Goal: Task Accomplishment & Management: Complete application form

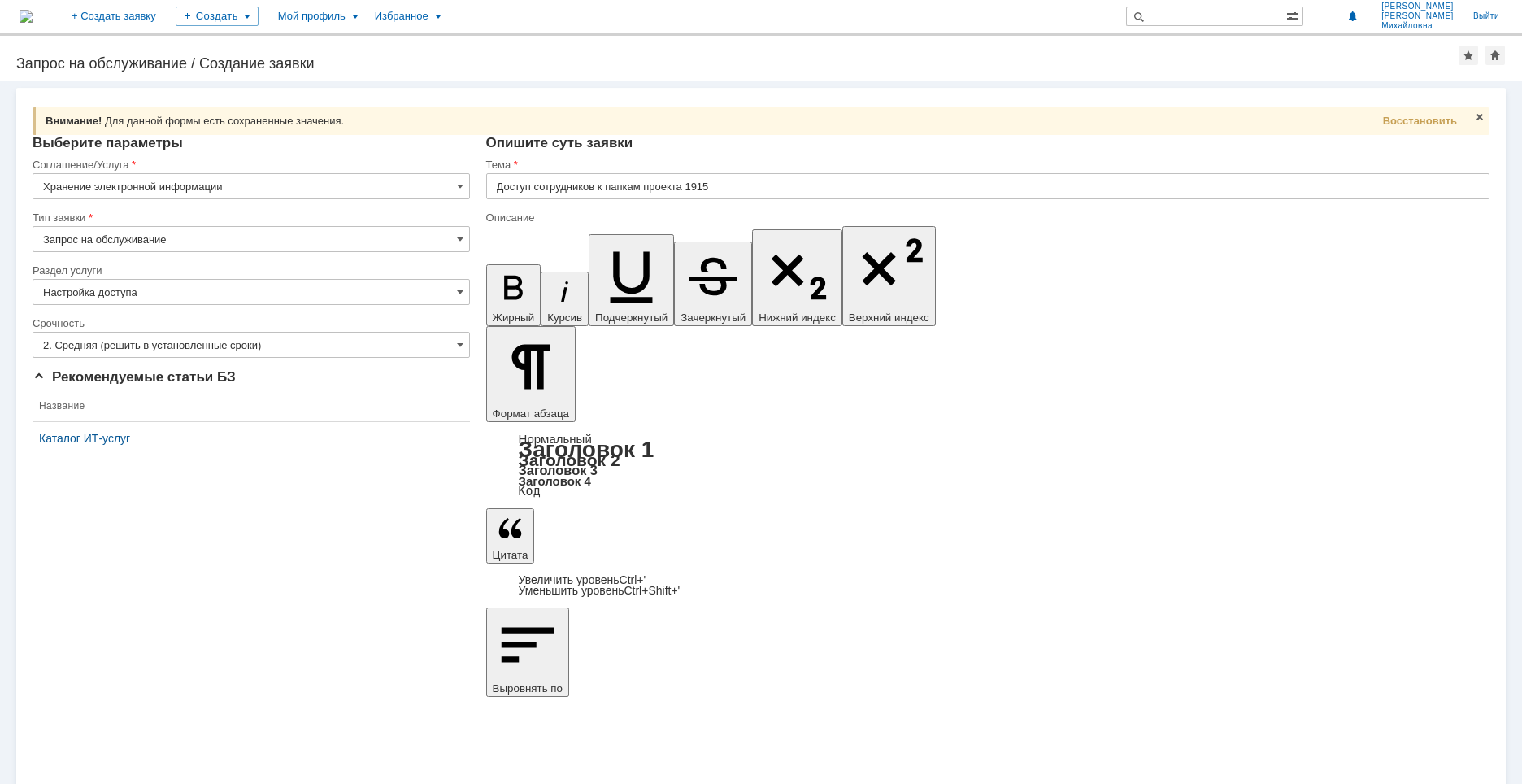
drag, startPoint x: 602, startPoint y: 5854, endPoint x: 665, endPoint y: 5852, distance: 63.0
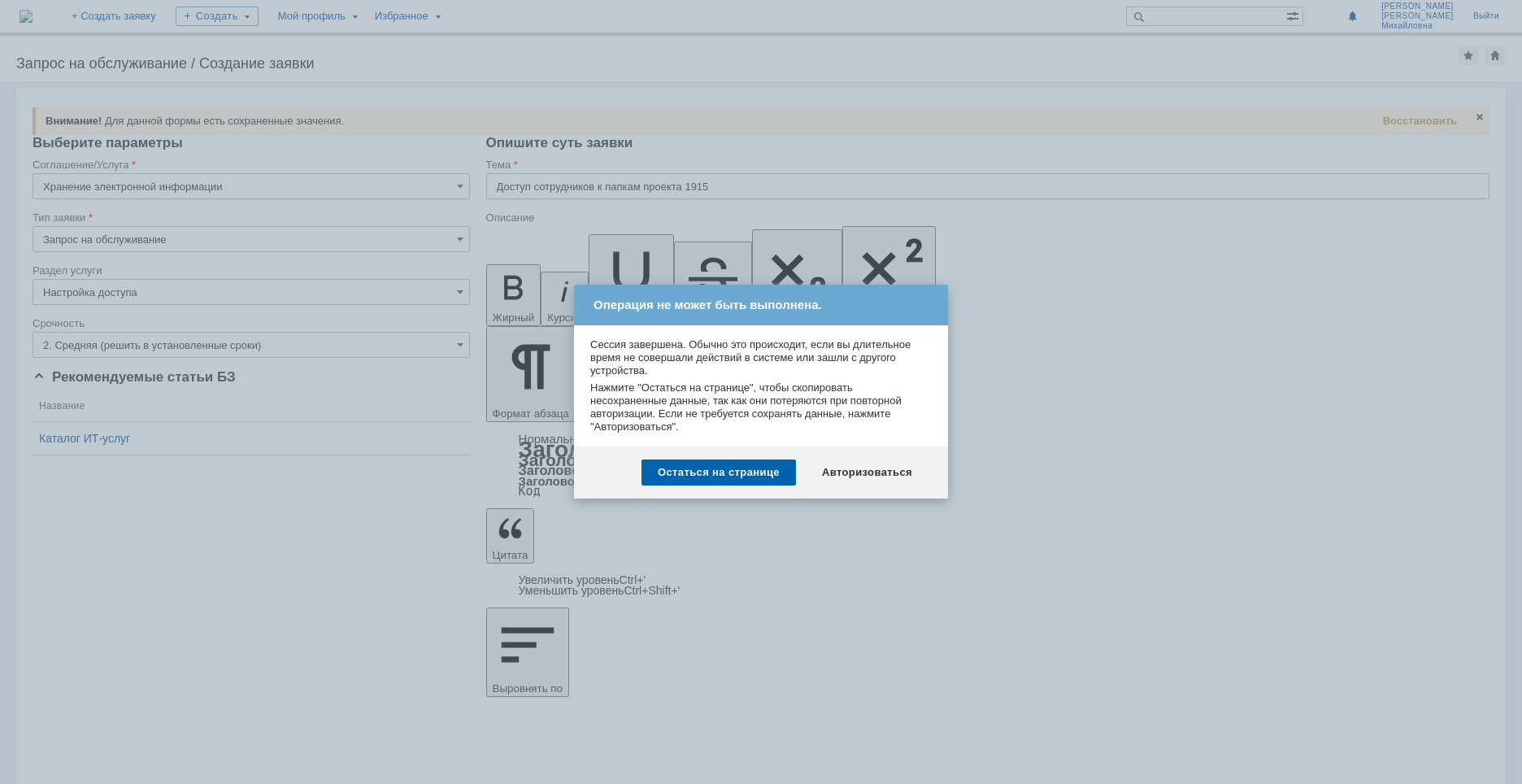
click at [960, 577] on div at bounding box center [761, 392] width 1522 height 784
click at [743, 475] on div "Остаться на странице" at bounding box center [718, 473] width 155 height 26
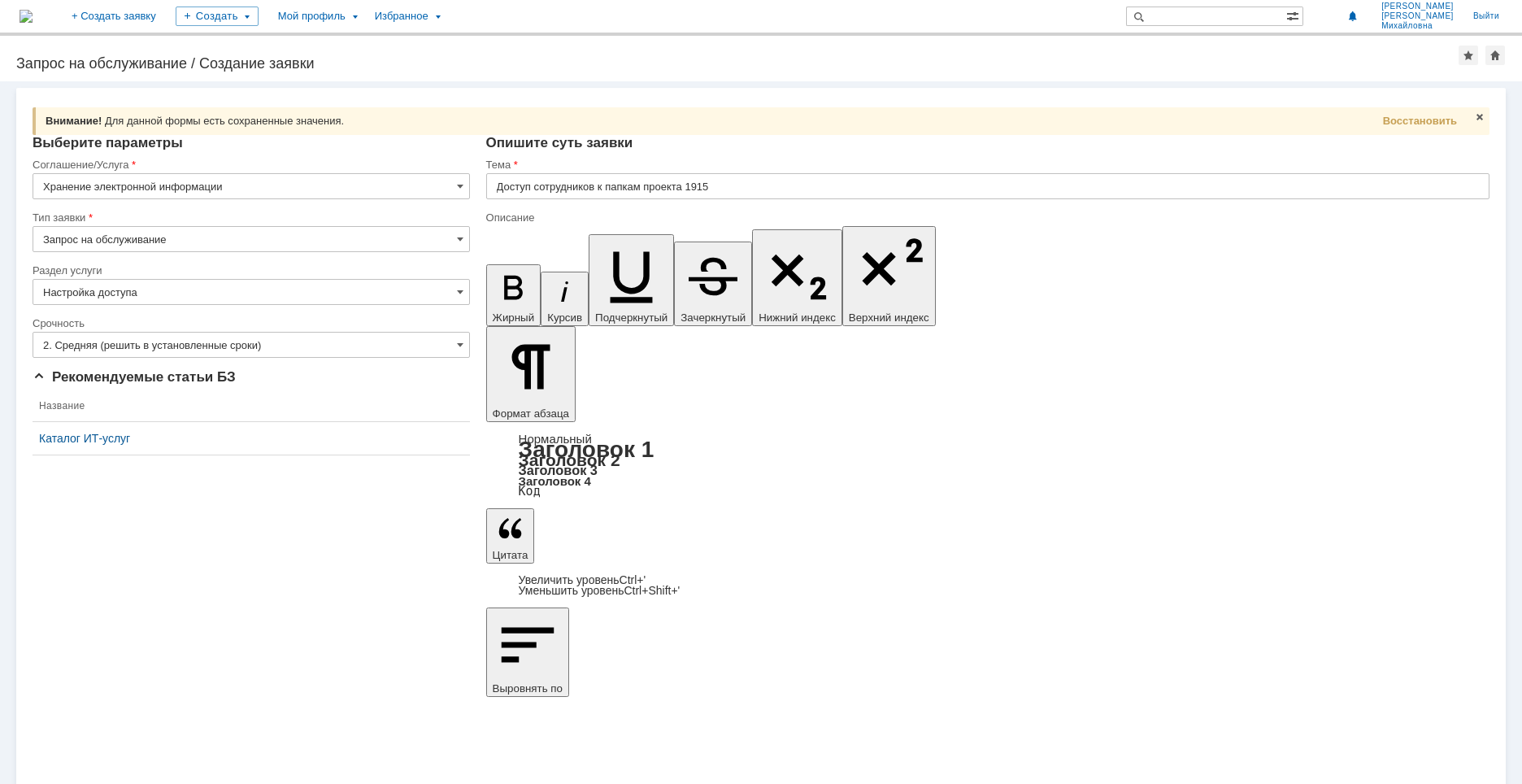
drag, startPoint x: 667, startPoint y: 5901, endPoint x: 726, endPoint y: 5915, distance: 60.6
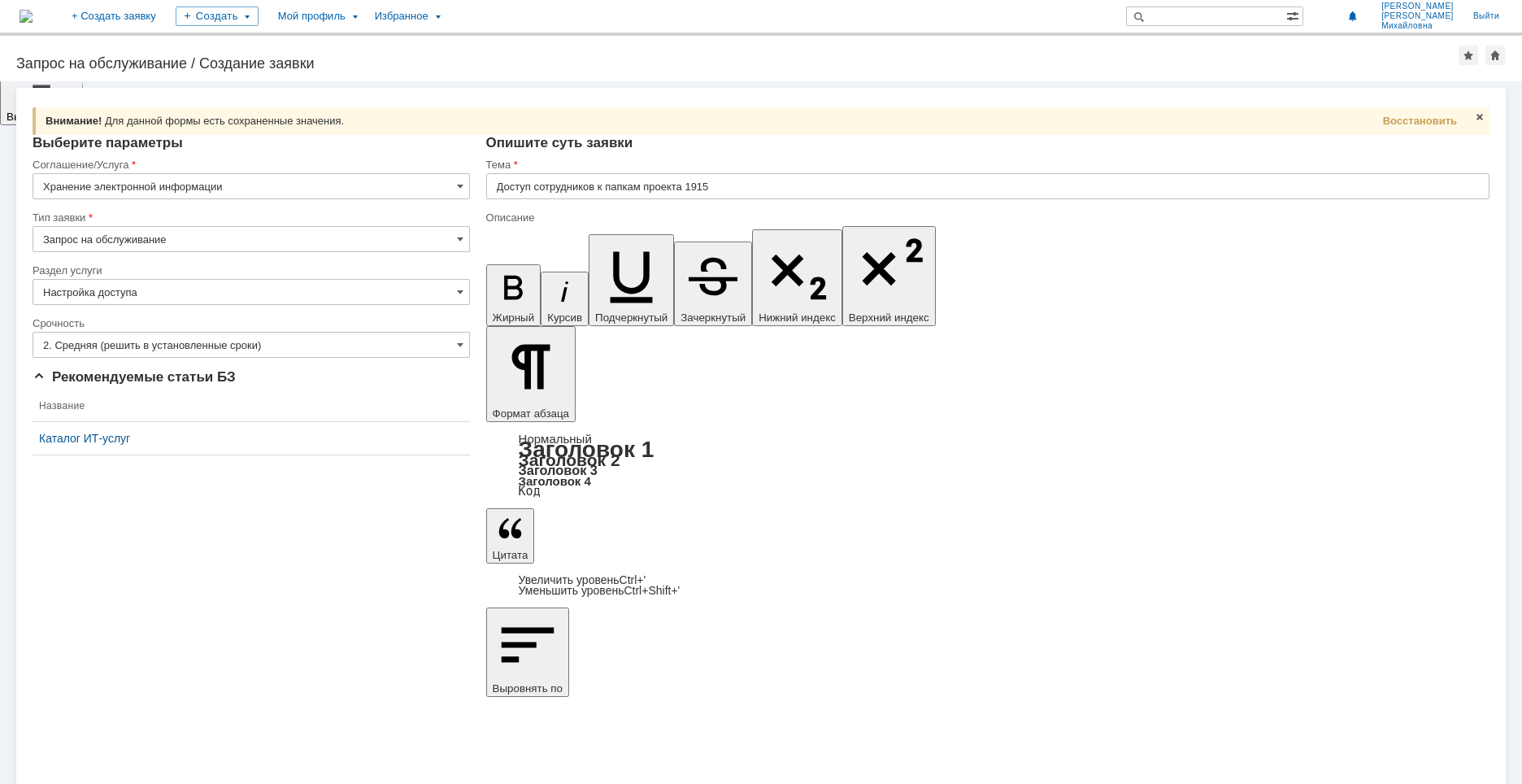
drag, startPoint x: 606, startPoint y: 5893, endPoint x: 594, endPoint y: 5893, distance: 12.0
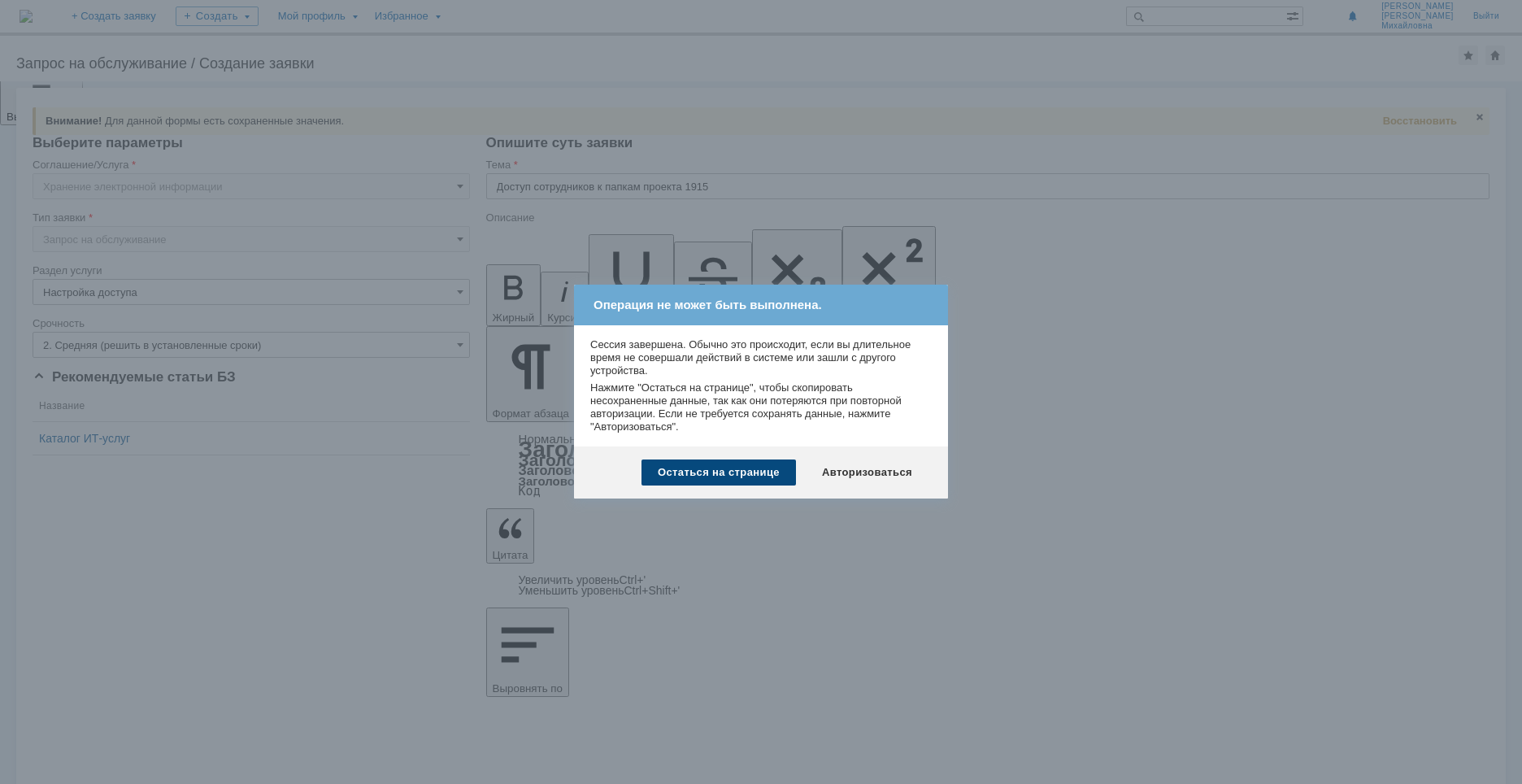
click at [709, 471] on div "Остаться на странице" at bounding box center [718, 473] width 155 height 26
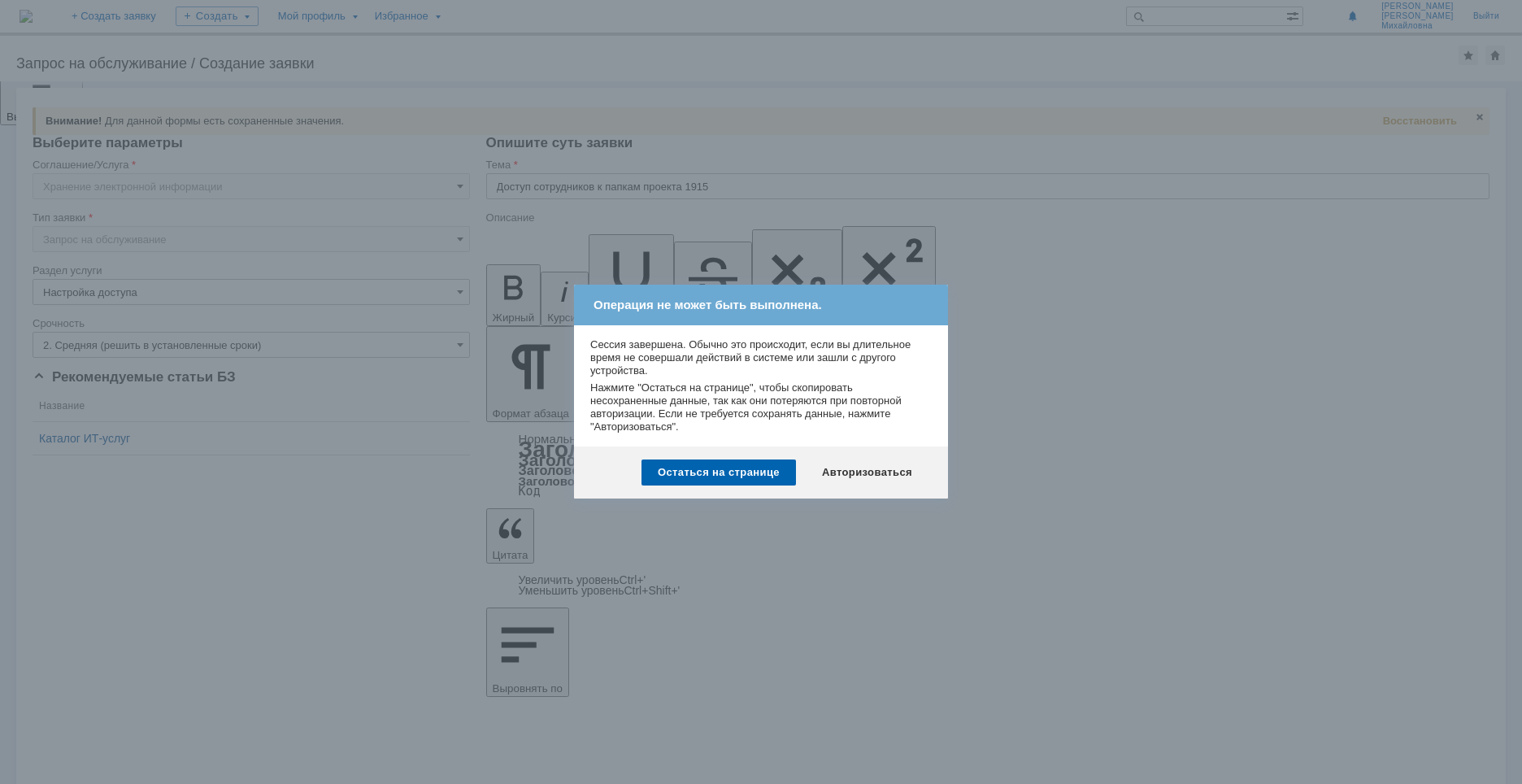
click at [1182, 396] on div at bounding box center [761, 392] width 1522 height 784
click at [715, 458] on div "Остаться на странице Авторизоваться" at bounding box center [761, 473] width 374 height 52
drag, startPoint x: 706, startPoint y: 469, endPoint x: 218, endPoint y: 217, distance: 549.2
click at [706, 469] on div "Остаться на странице" at bounding box center [718, 473] width 155 height 26
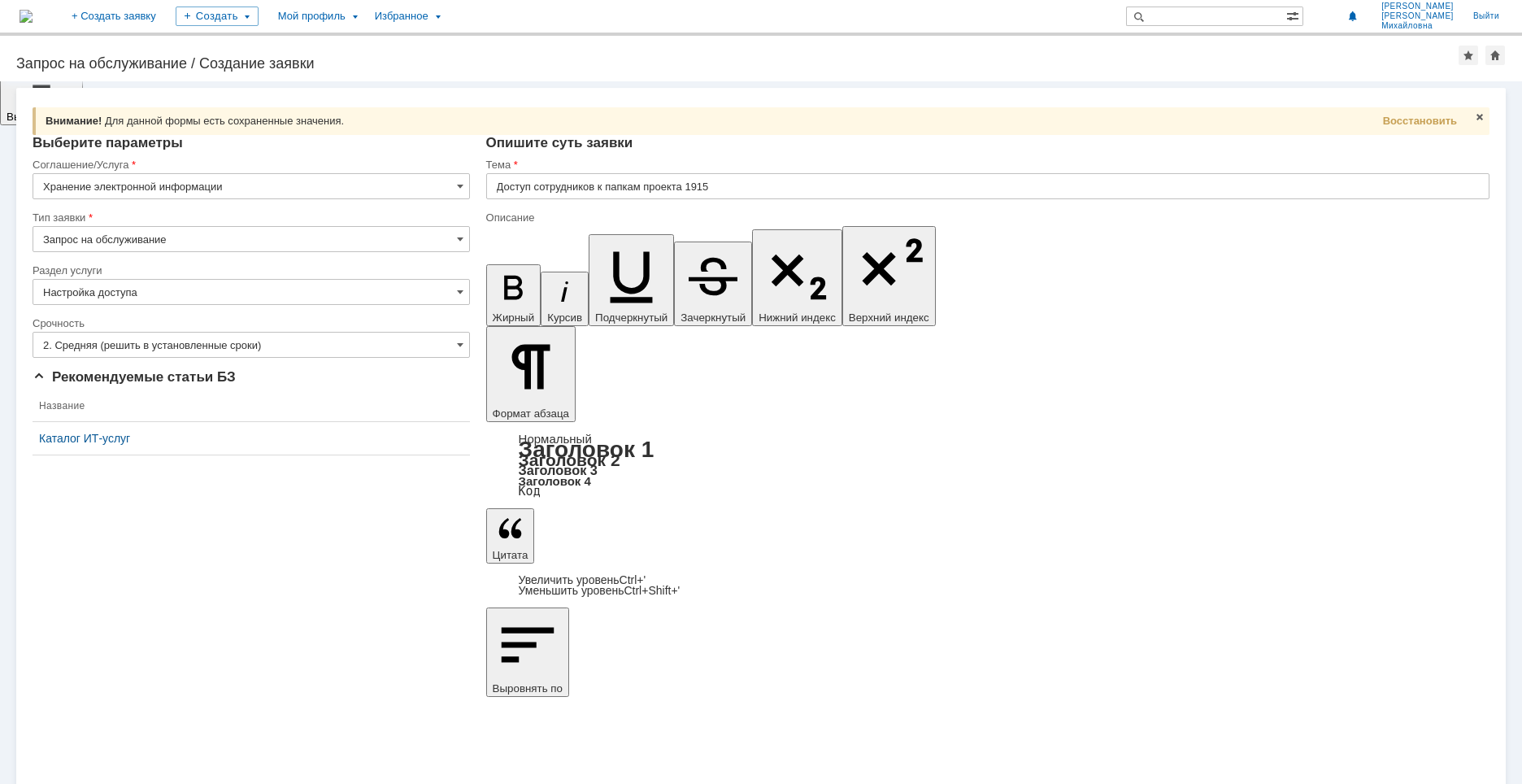
drag, startPoint x: 501, startPoint y: 5732, endPoint x: 1051, endPoint y: 5856, distance: 563.8
copy body "В рамках выпуска РД по проекту 1915 прошу организовать доступ сотрудников к ниж…"
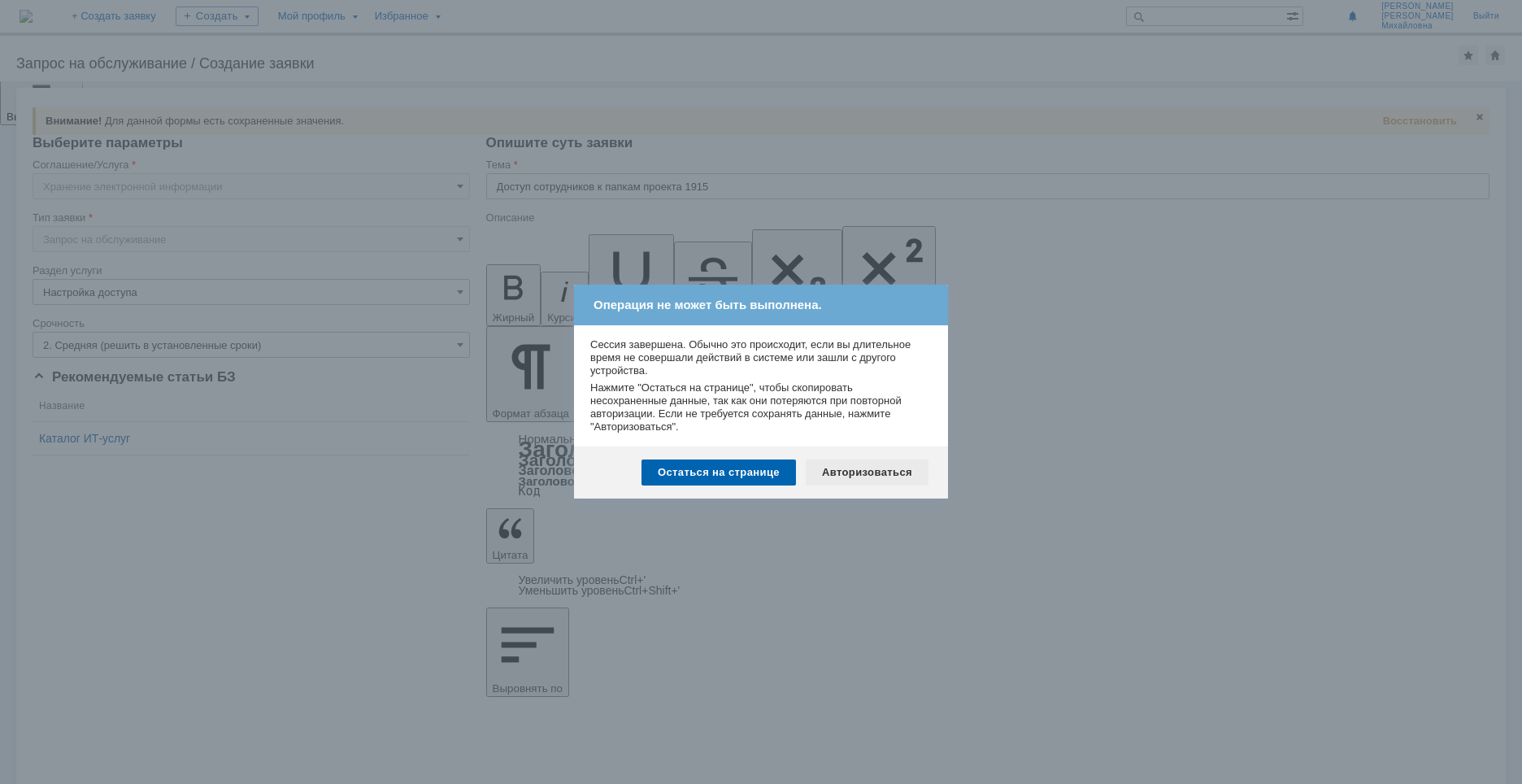
click at [908, 464] on div "Авторизоваться" at bounding box center [867, 473] width 122 height 26
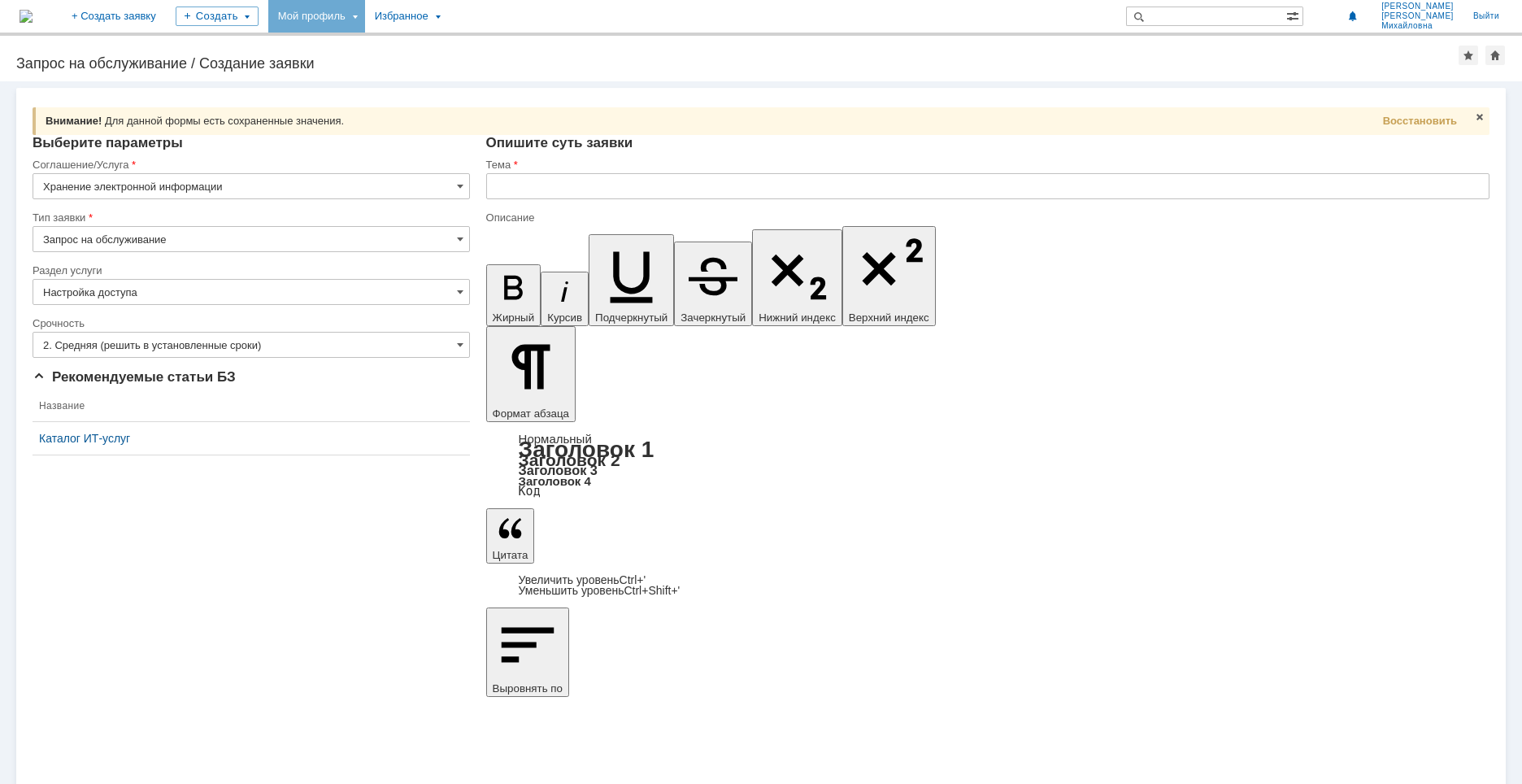
click at [365, 14] on div "Мой профиль" at bounding box center [317, 16] width 96 height 32
click at [374, 45] on link "Мой аккаунт" at bounding box center [333, 48] width 123 height 19
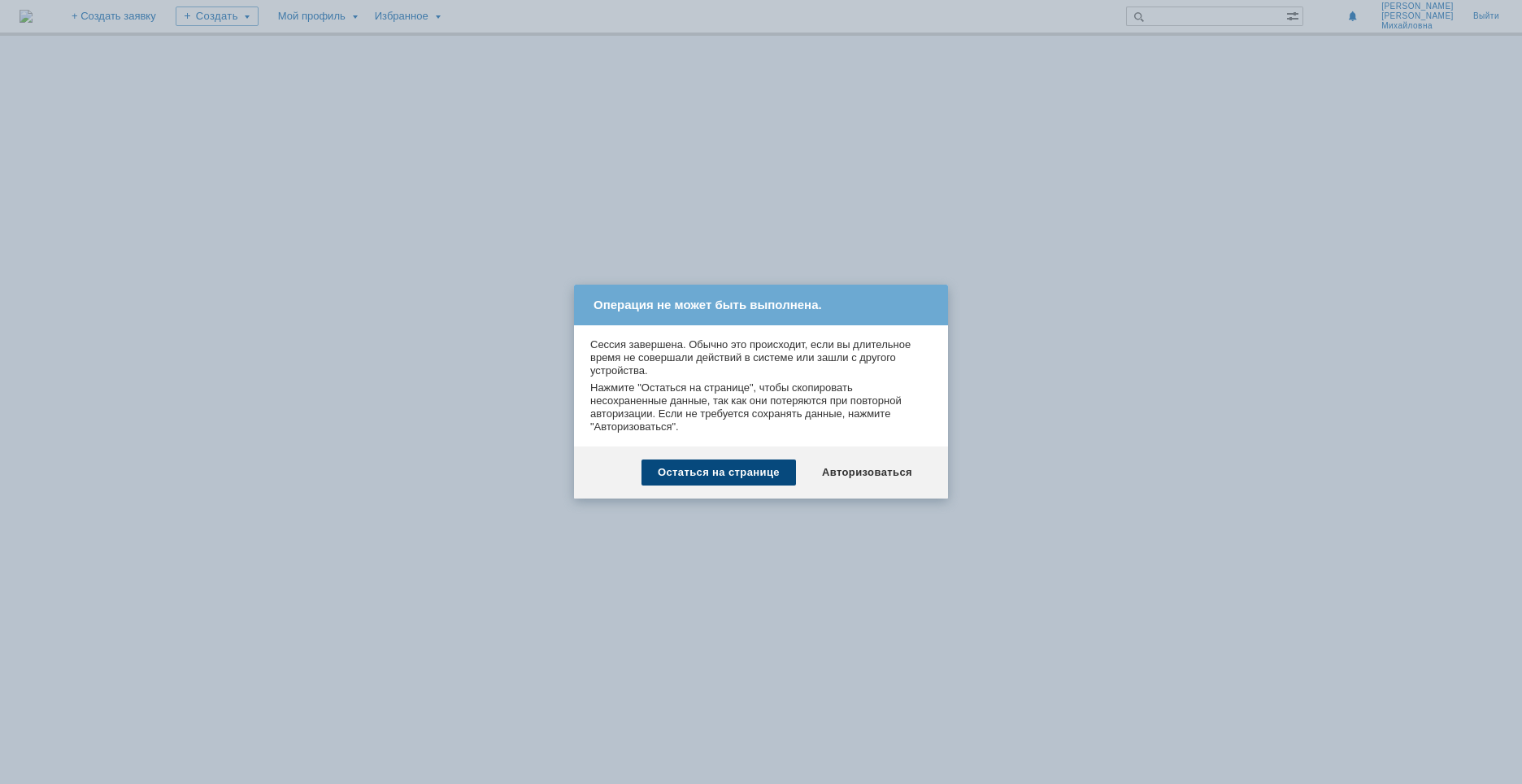
click at [721, 467] on div "Остаться на странице" at bounding box center [718, 473] width 155 height 26
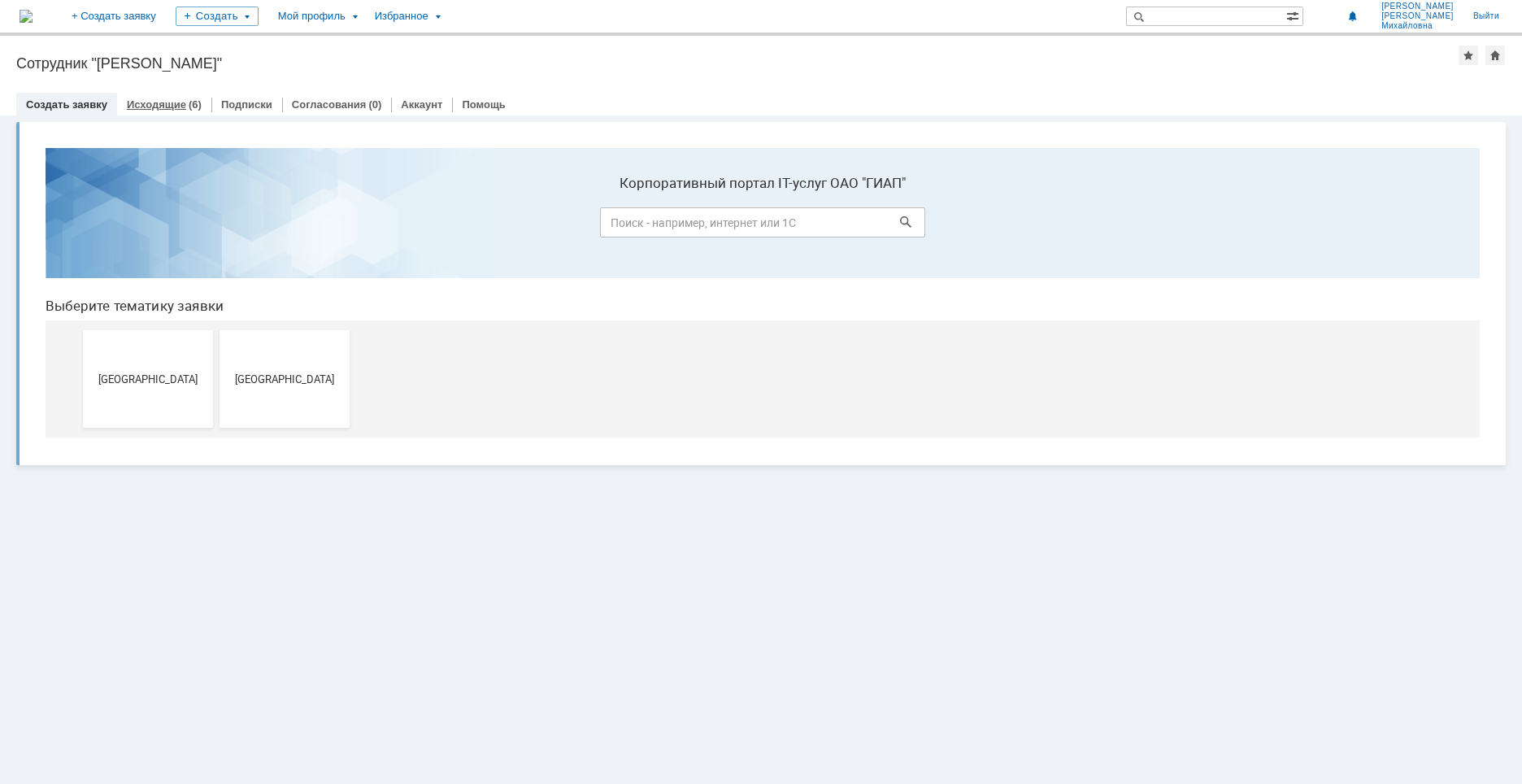
click at [146, 101] on link "Исходящие" at bounding box center [157, 104] width 59 height 12
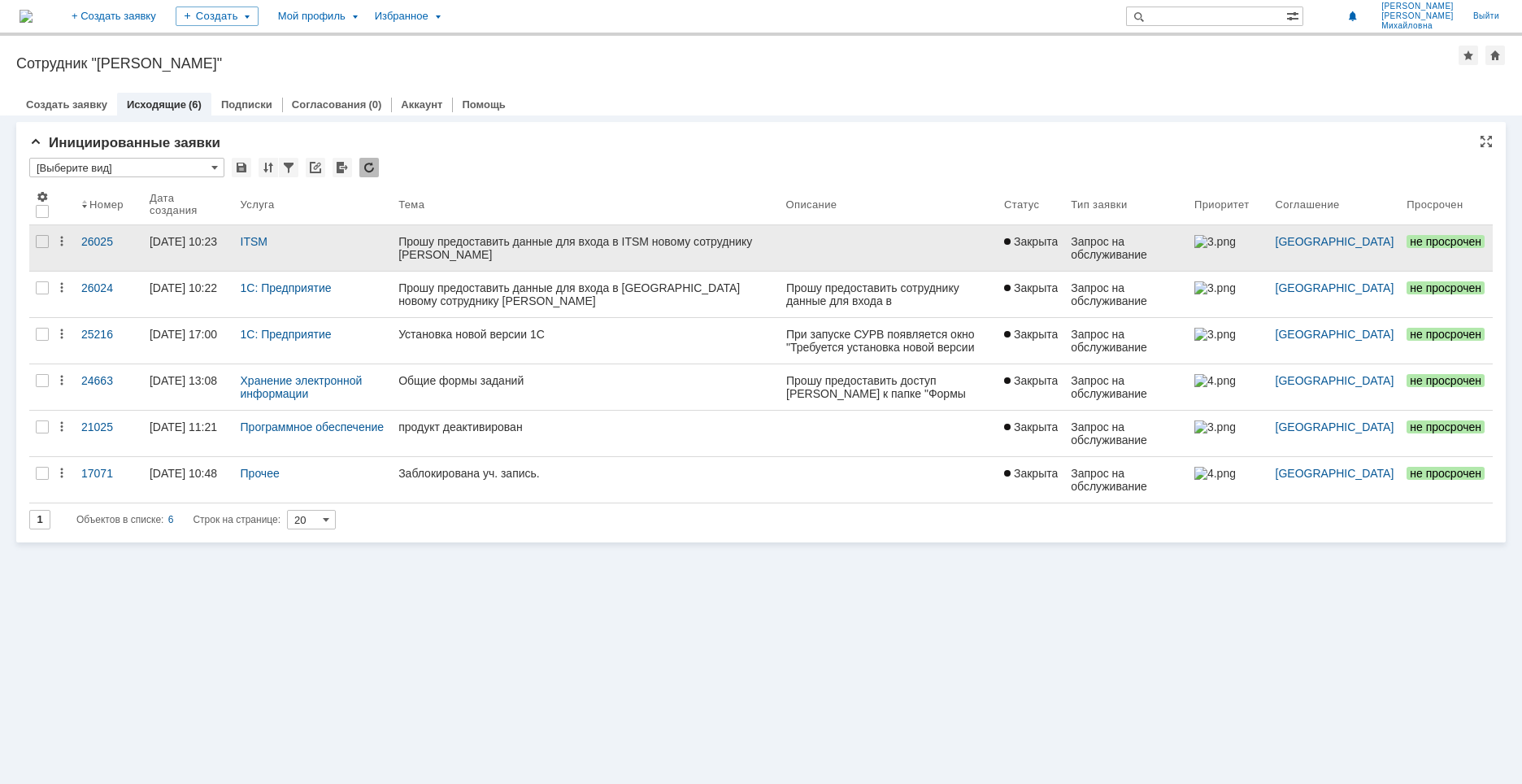
click at [491, 251] on div "Прошу предоставить данные для входа в ITSM новому сотруднику Бабаеву Игорю" at bounding box center [586, 248] width 374 height 26
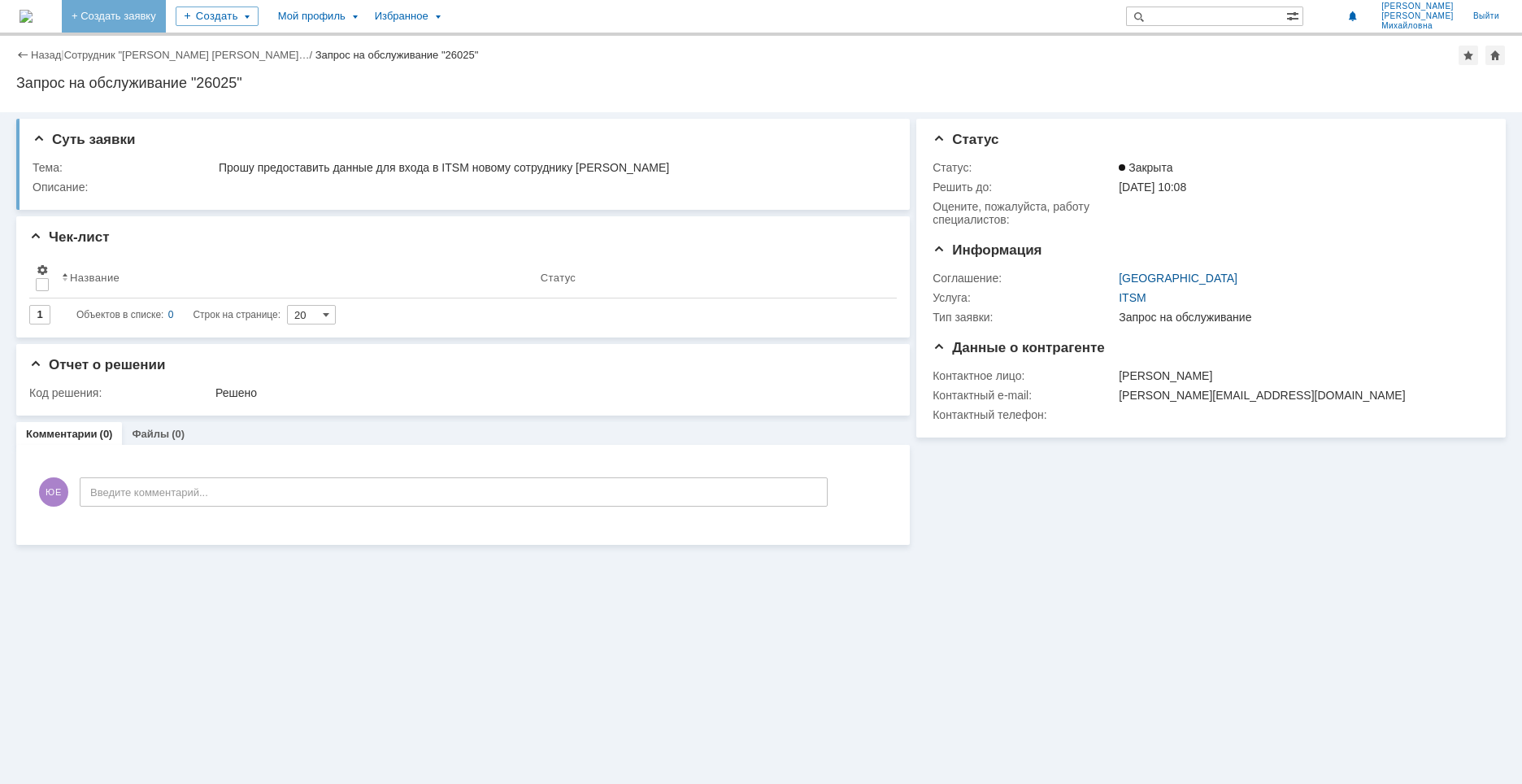
click at [166, 15] on link "+ Создать заявку" at bounding box center [114, 16] width 104 height 32
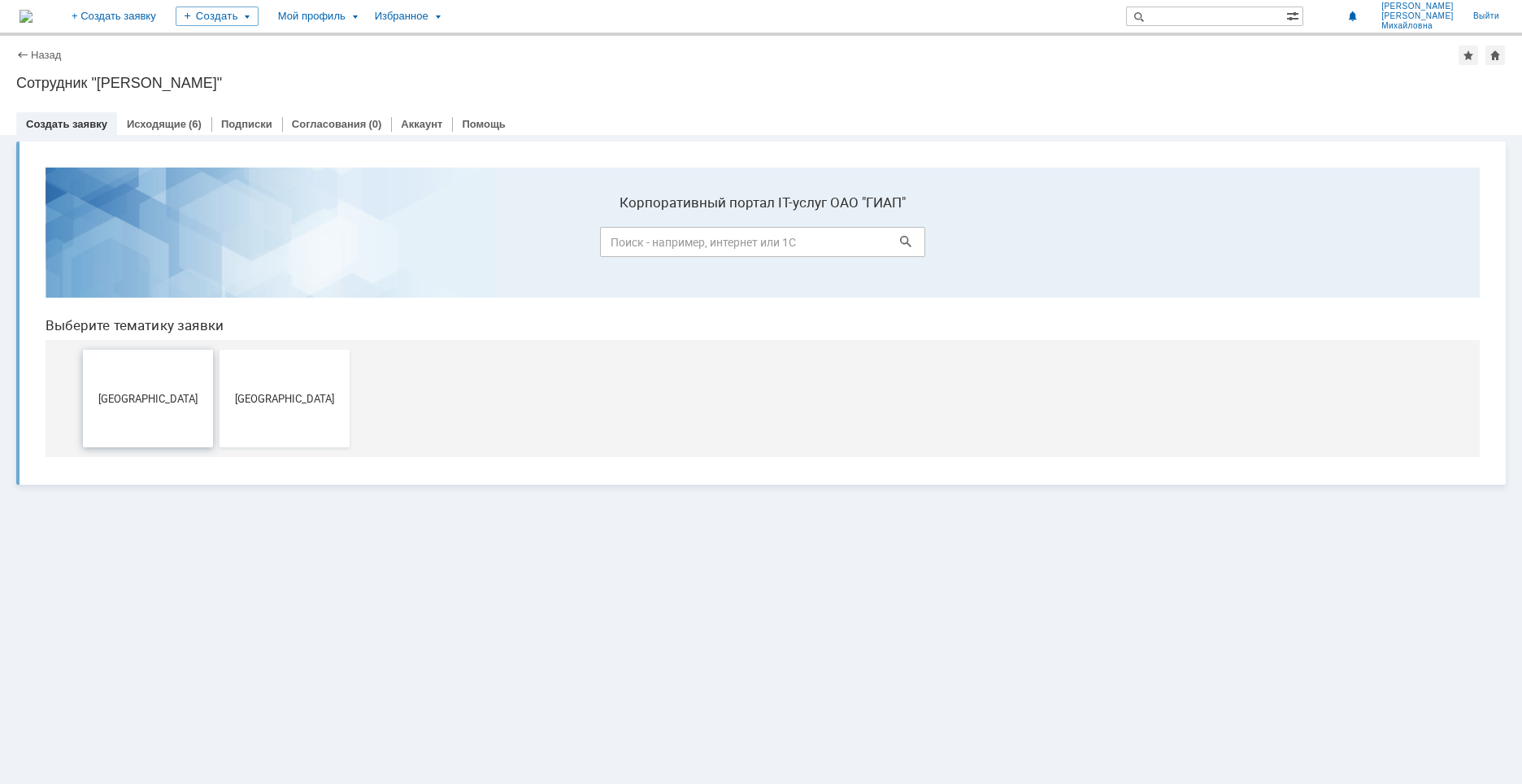
click at [165, 400] on span "[GEOGRAPHIC_DATA]" at bounding box center [148, 398] width 120 height 12
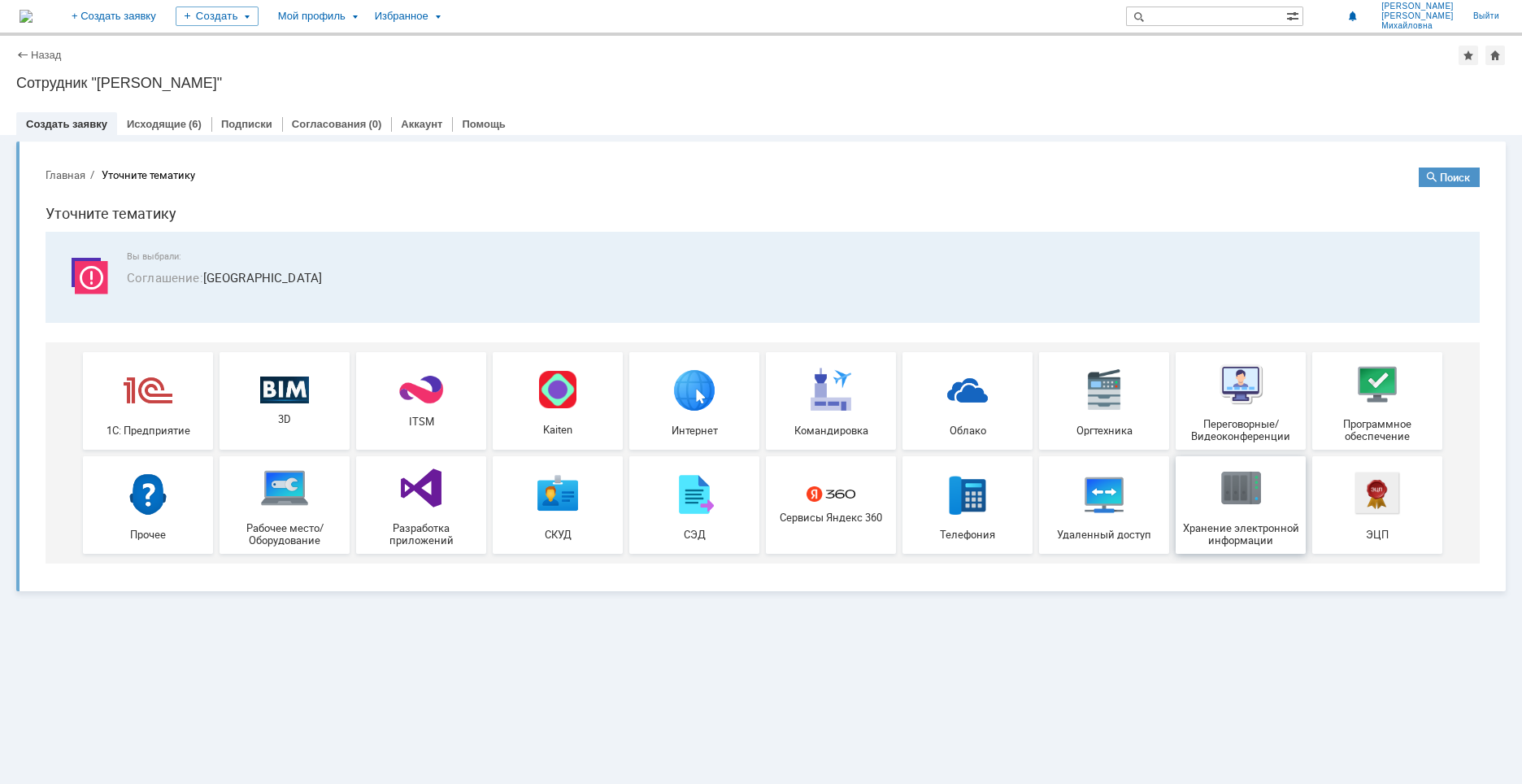
click at [1238, 494] on img at bounding box center [1241, 487] width 49 height 49
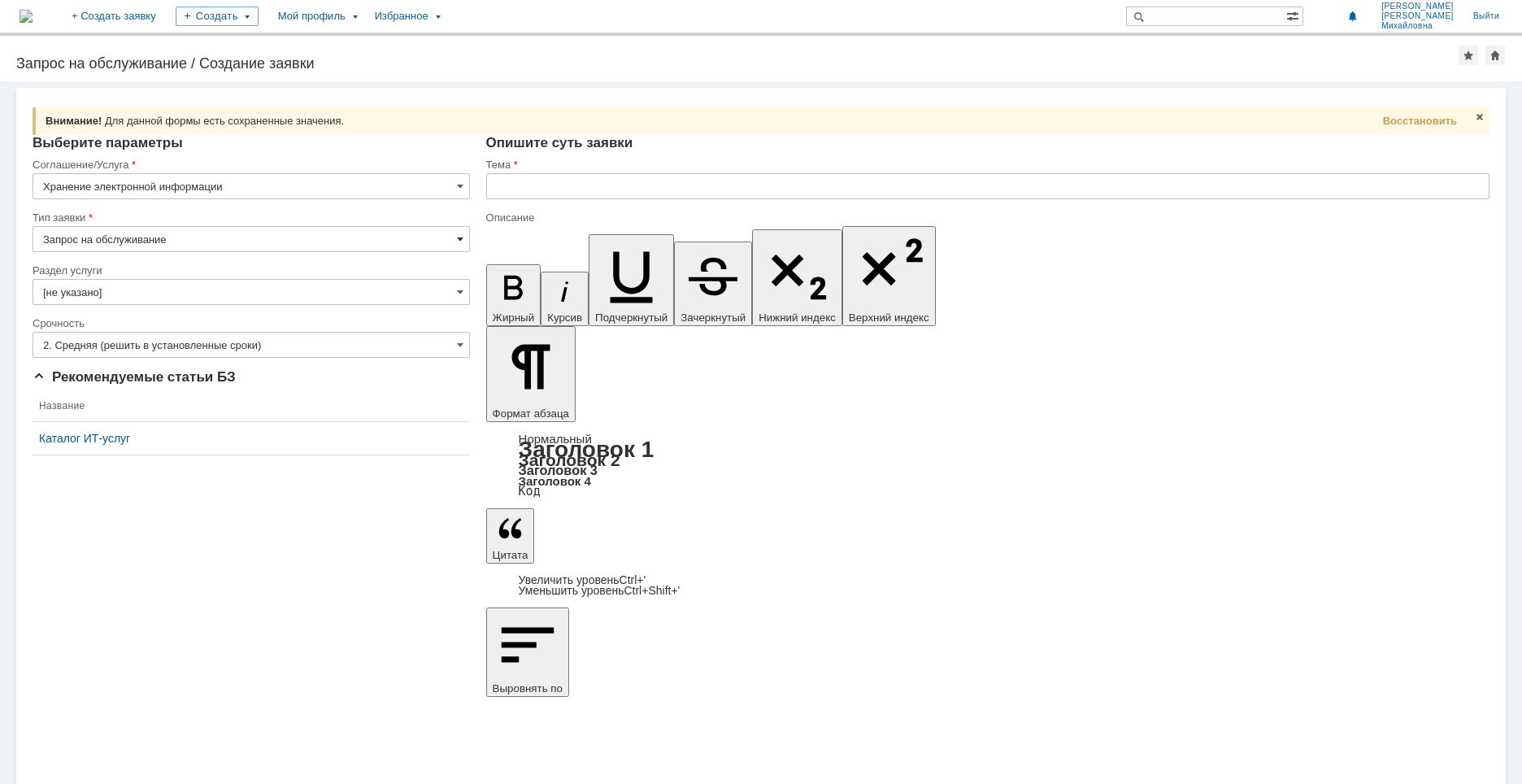
click at [457, 242] on span at bounding box center [460, 239] width 6 height 13
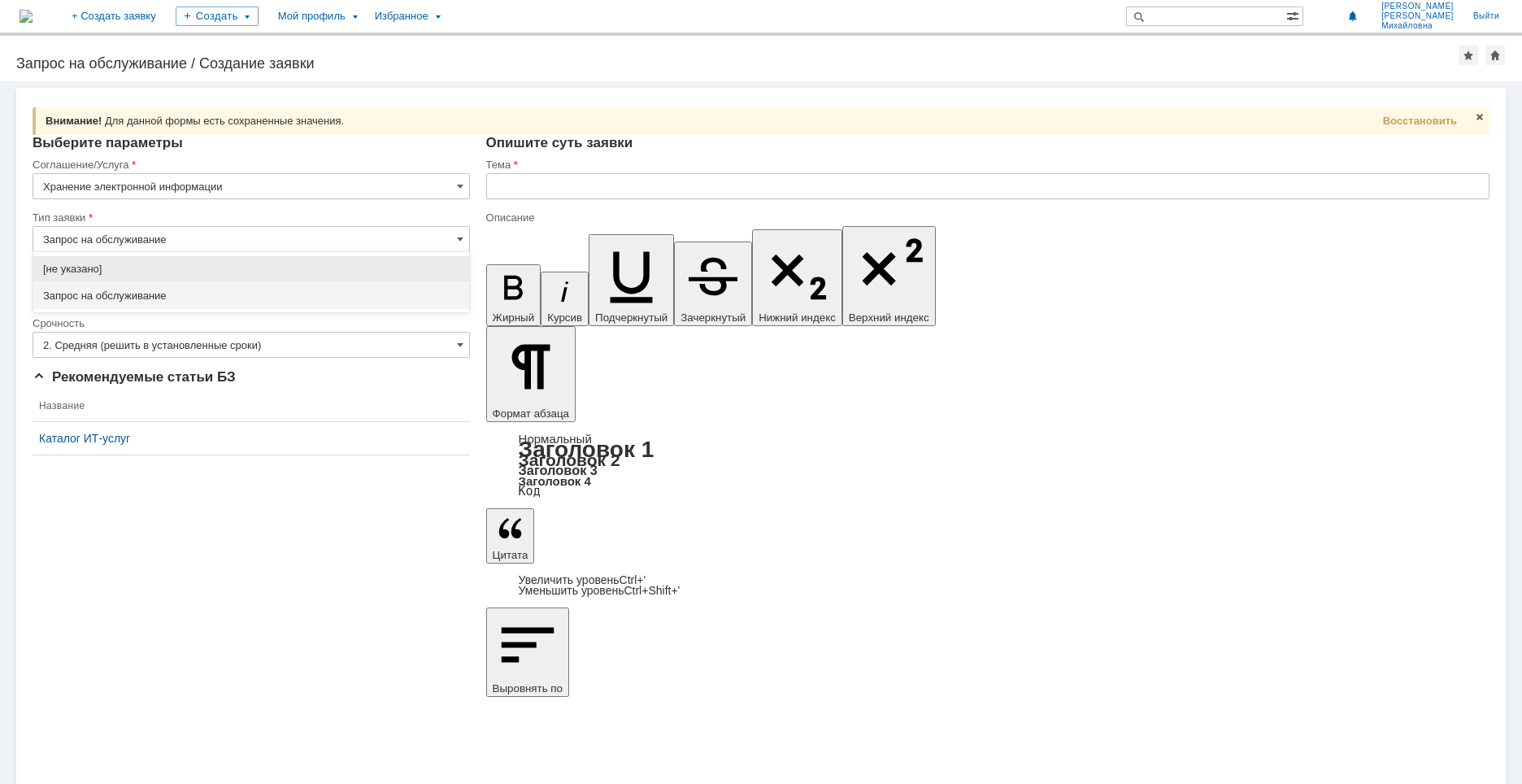
click at [463, 309] on div "Запрос на обслуживание" at bounding box center [251, 296] width 436 height 26
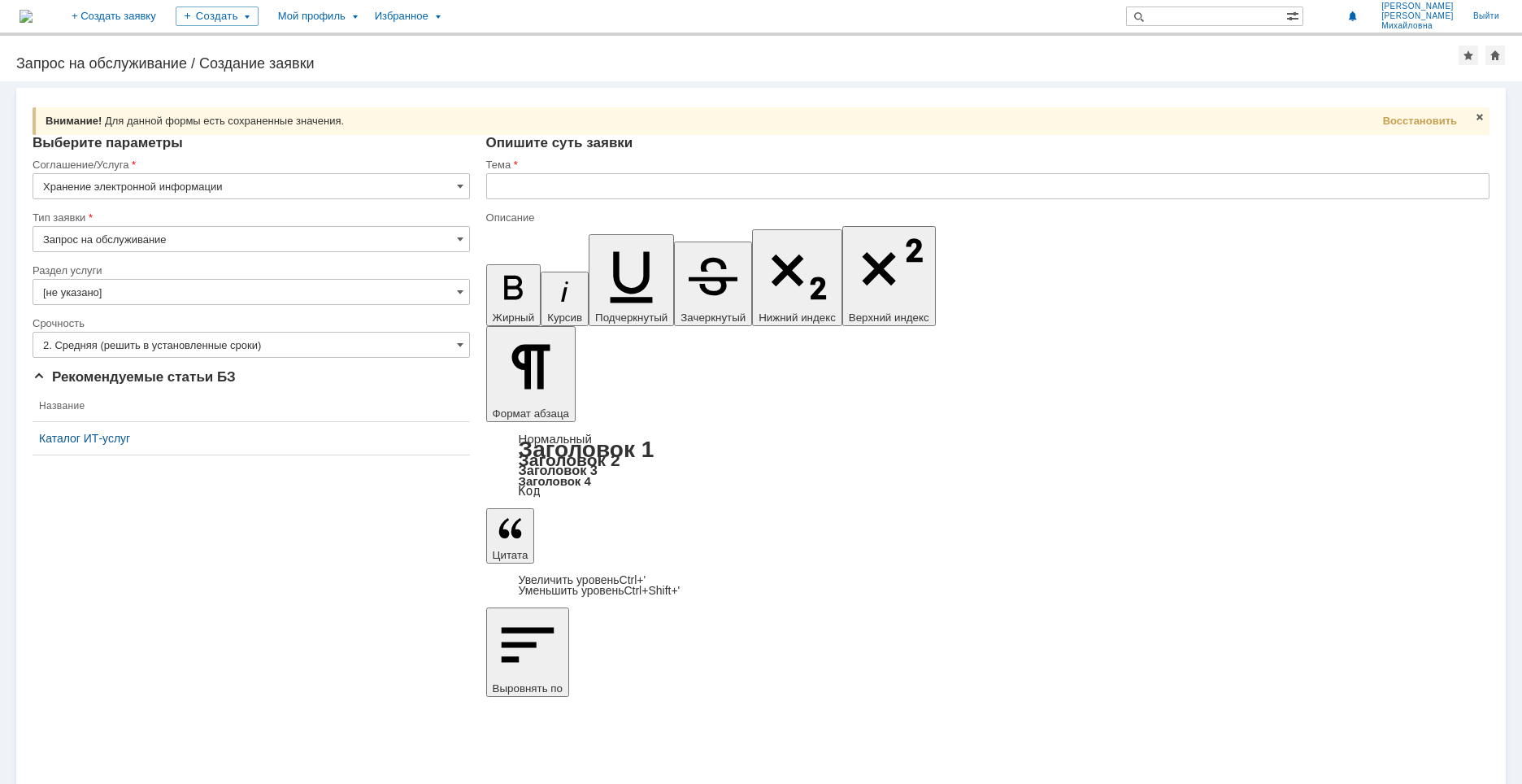
type input "Запрос на обслуживание"
click at [463, 294] on input "[не указано]" at bounding box center [251, 292] width 438 height 26
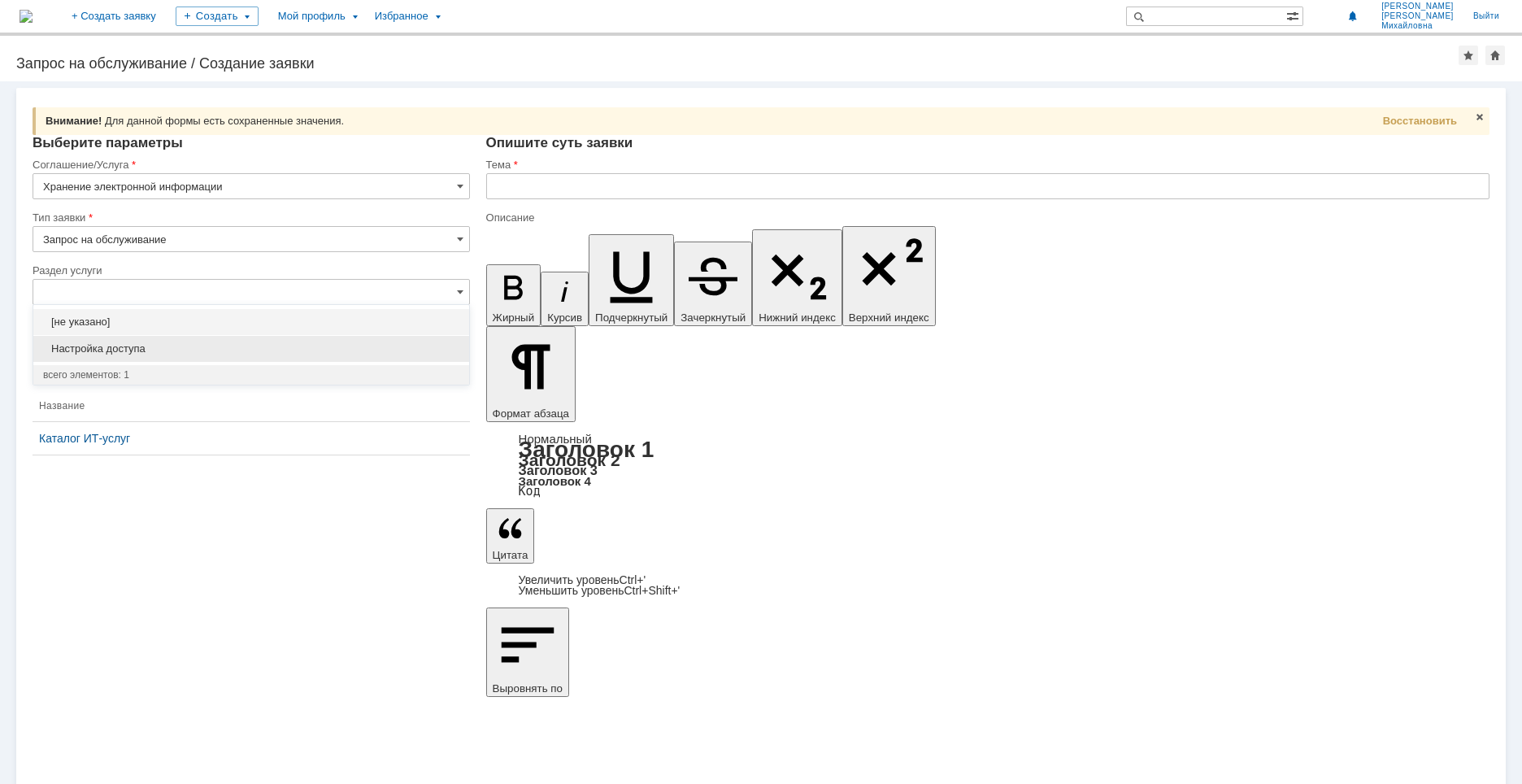
click at [162, 349] on span "Настройка доступа" at bounding box center [251, 348] width 416 height 13
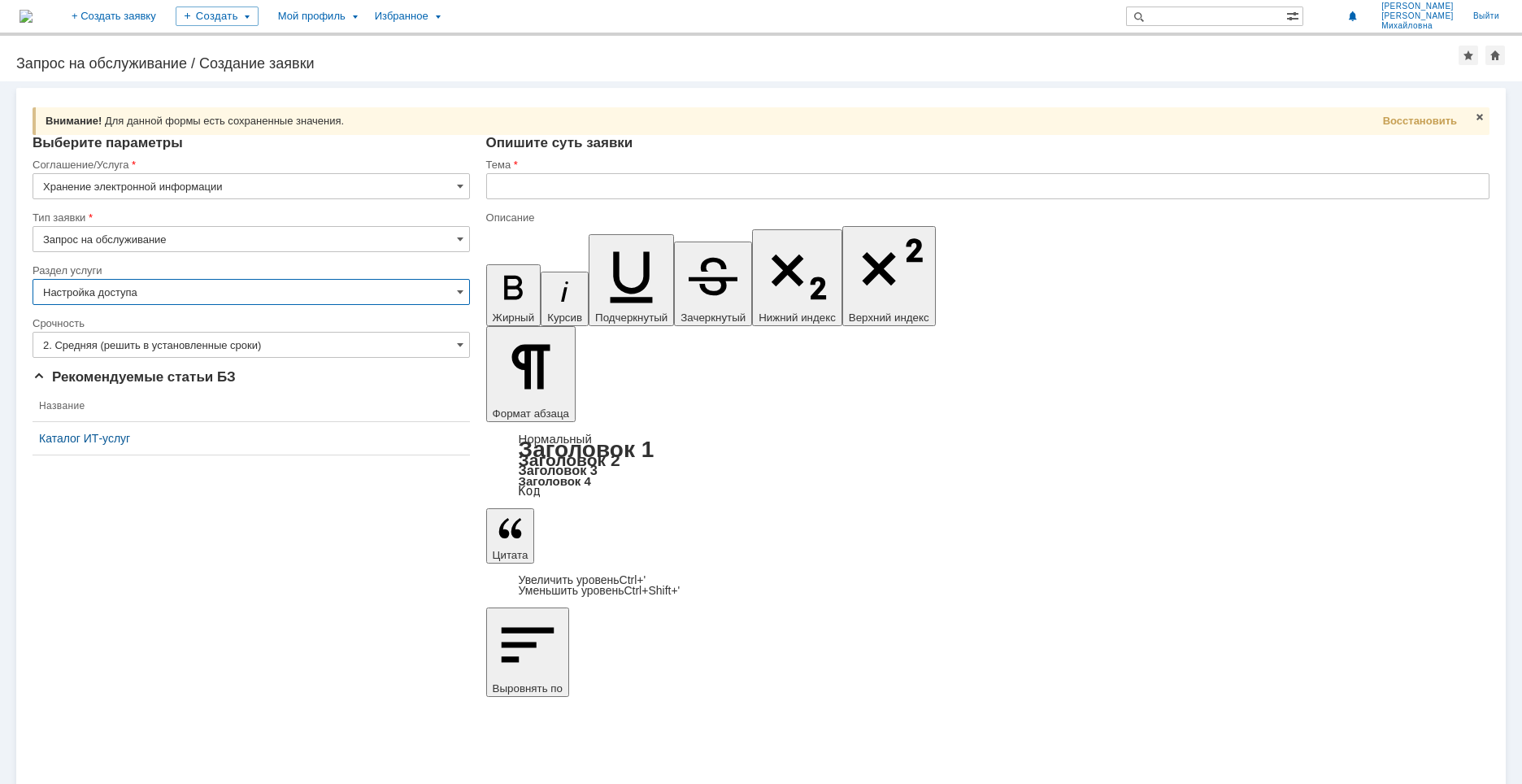
type input "Настройка доступа"
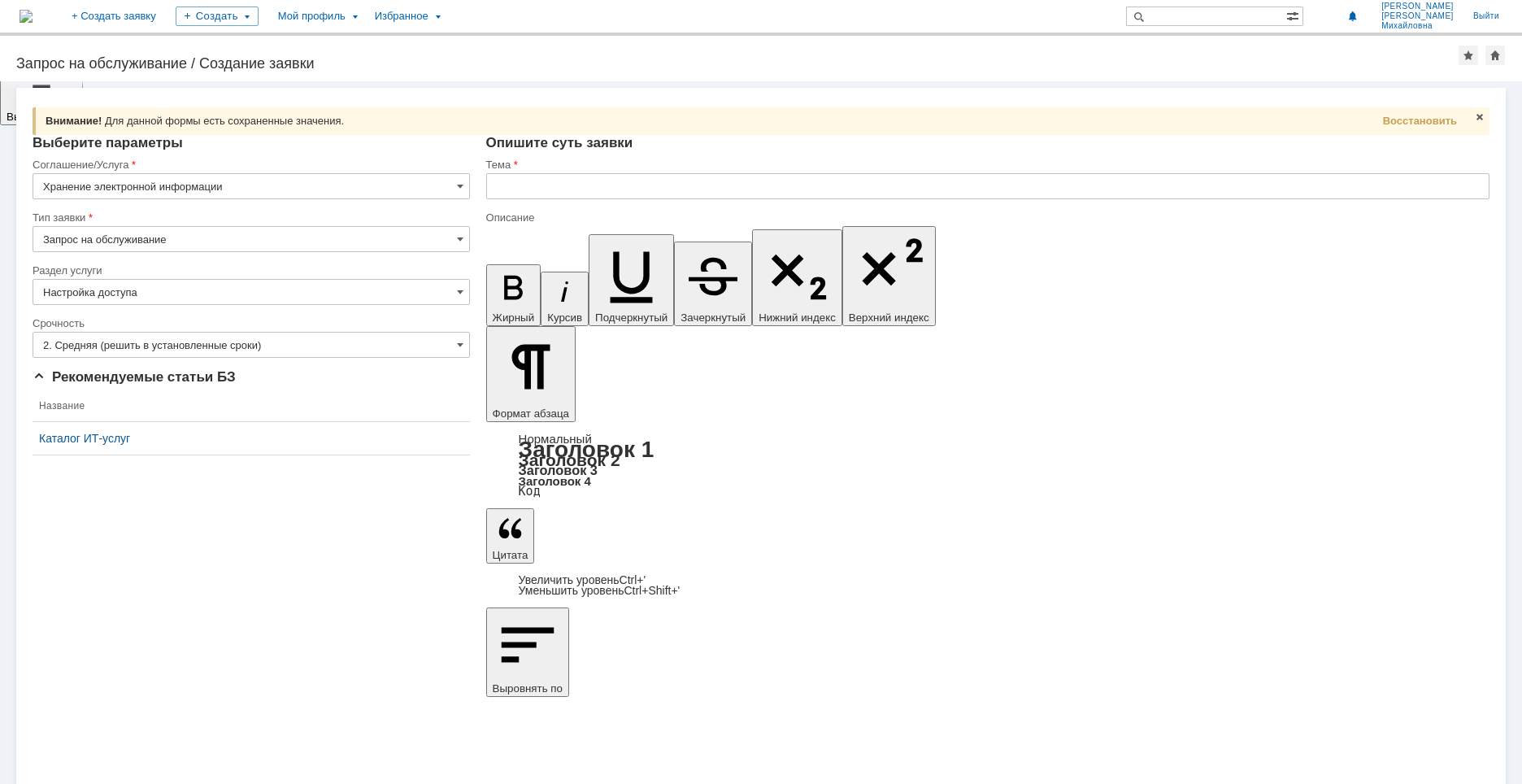
click at [565, 183] on input "text" at bounding box center [988, 186] width 1004 height 26
type input "L"
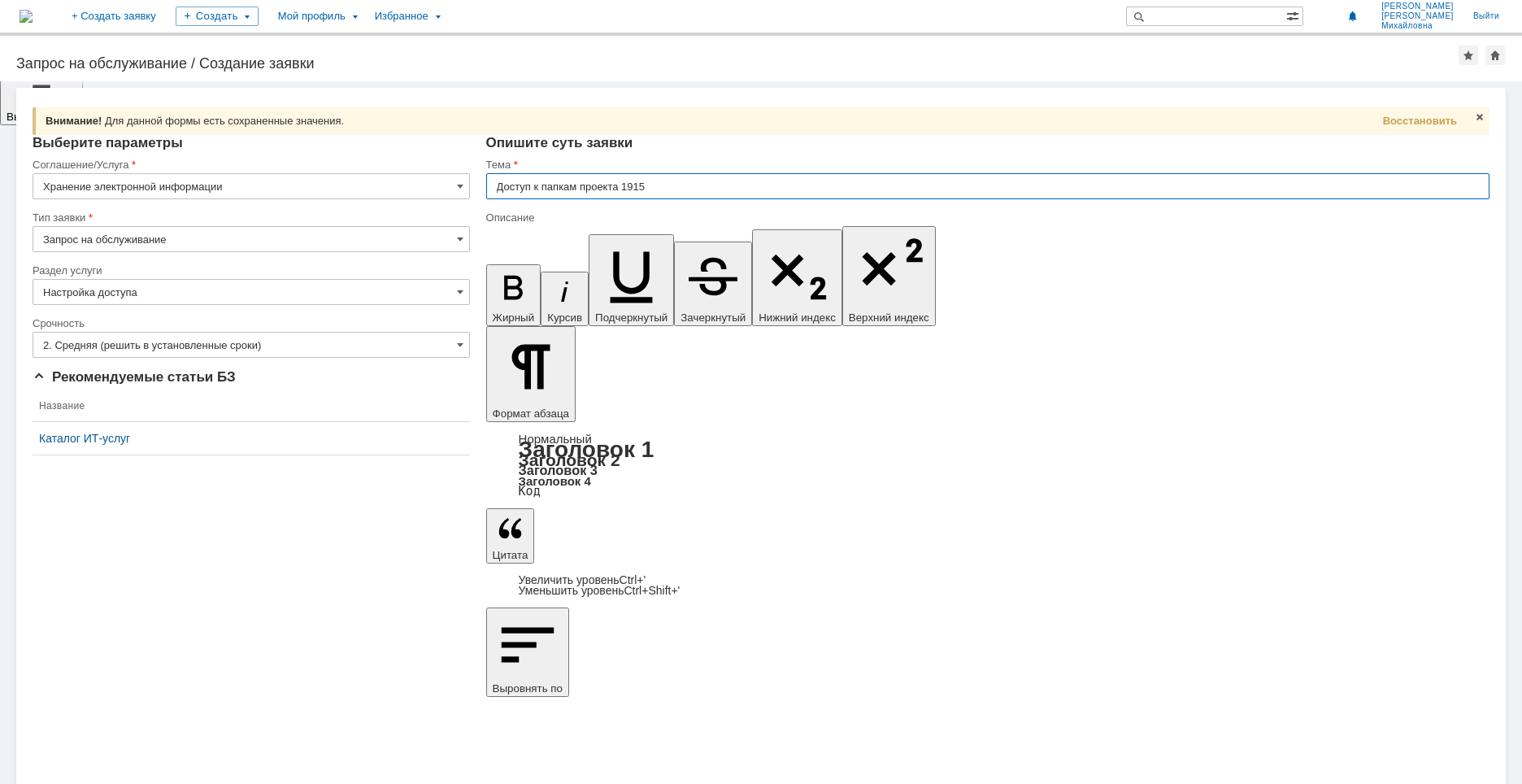
scroll to position [0, 0]
type input "Доступ к папкам проекта 1915"
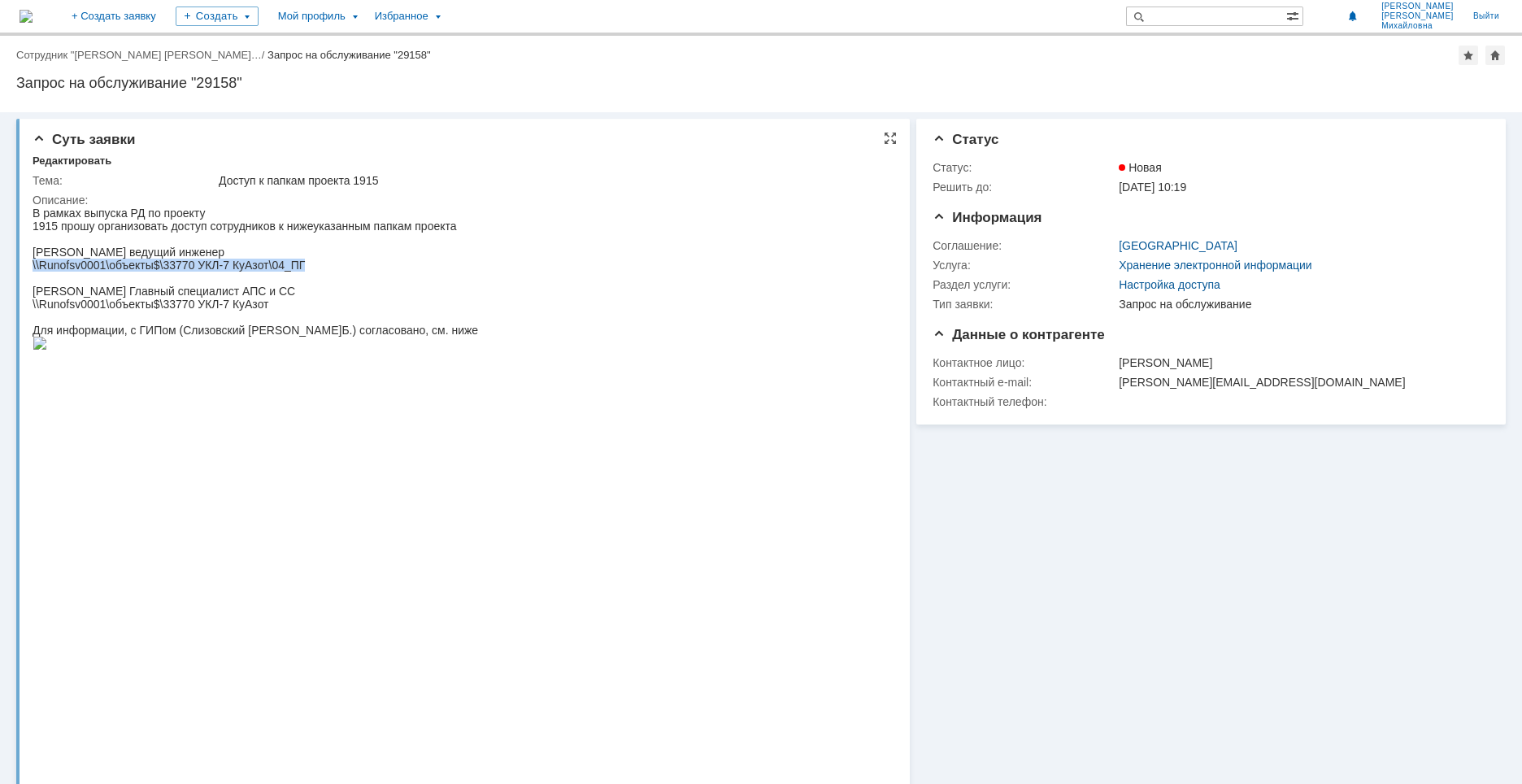
drag, startPoint x: 32, startPoint y: 265, endPoint x: 318, endPoint y: 266, distance: 286.0
click at [318, 266] on div "\\Runofsv0001\объекты$\33770 УКЛ-7 КуАзот\04_ПГ" at bounding box center [255, 265] width 446 height 13
copy div "\\Runofsv0001\объекты$\33770 УКЛ-7 КуАзот\04_ПГ"
